Goal: Task Accomplishment & Management: Complete application form

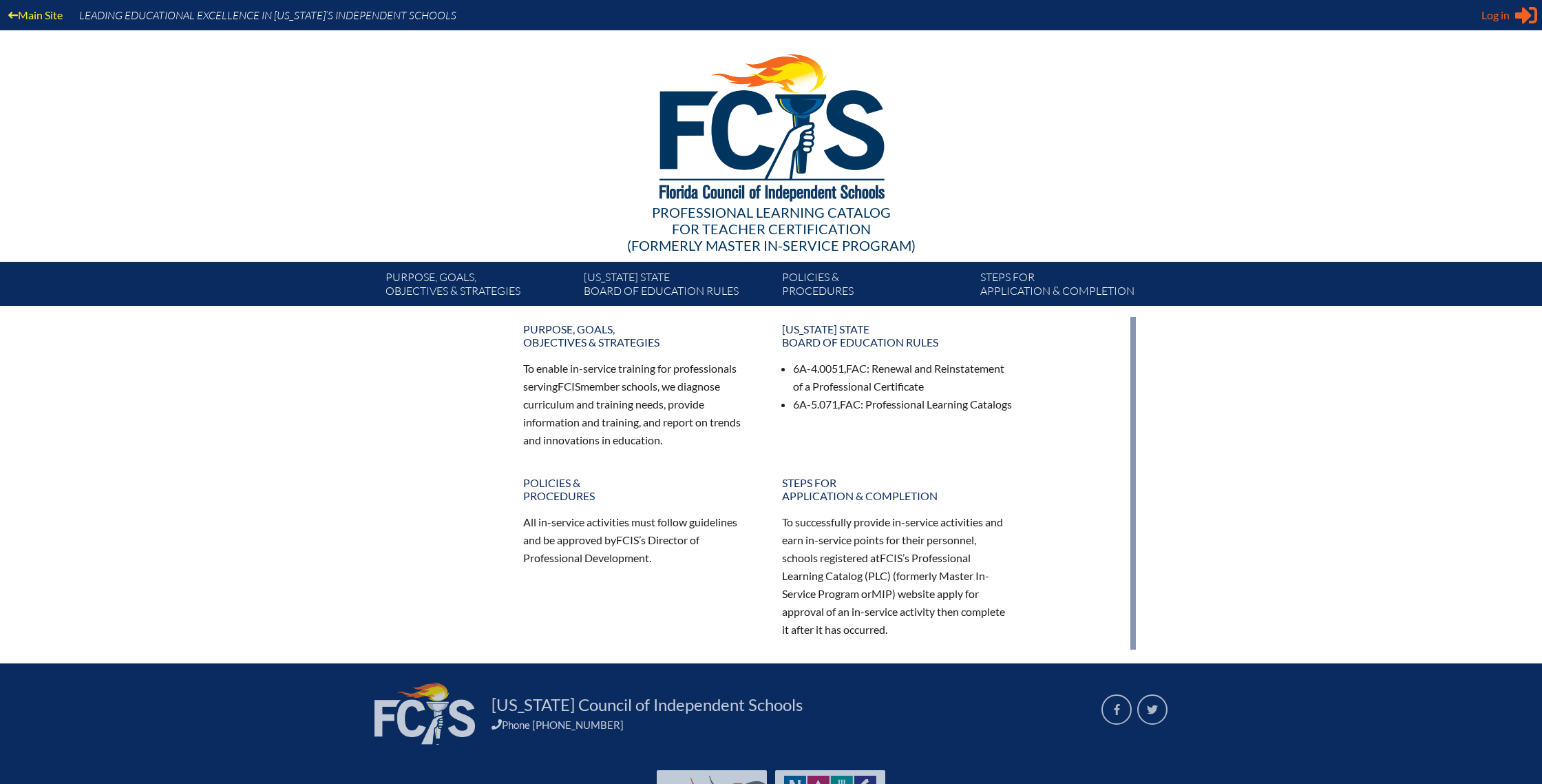
type input "[EMAIL_ADDRESS][DOMAIN_NAME]"
click at [1498, 22] on span "Log in" at bounding box center [1495, 15] width 28 height 17
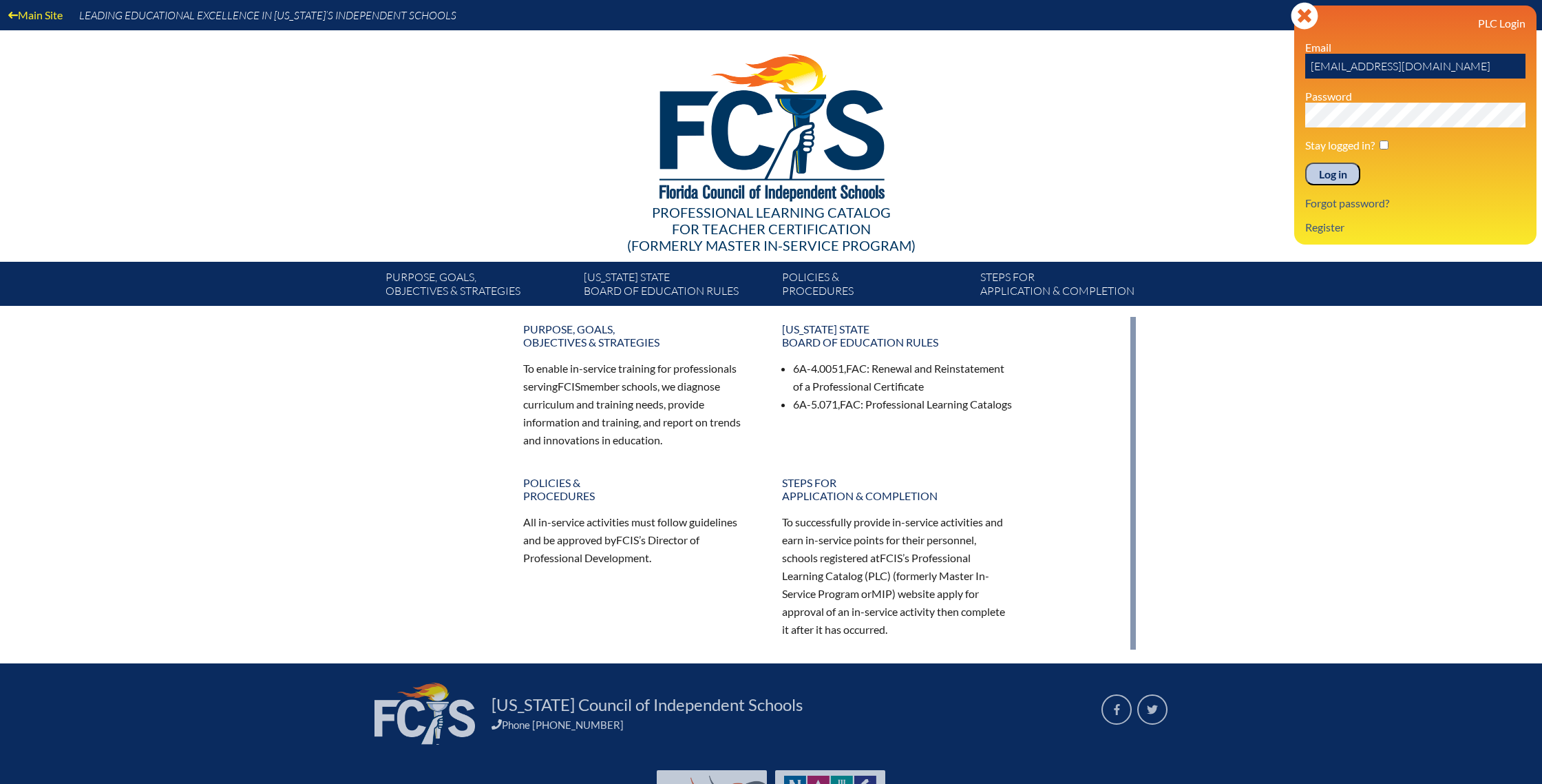
click at [1339, 179] on input "Log in" at bounding box center [1332, 174] width 55 height 23
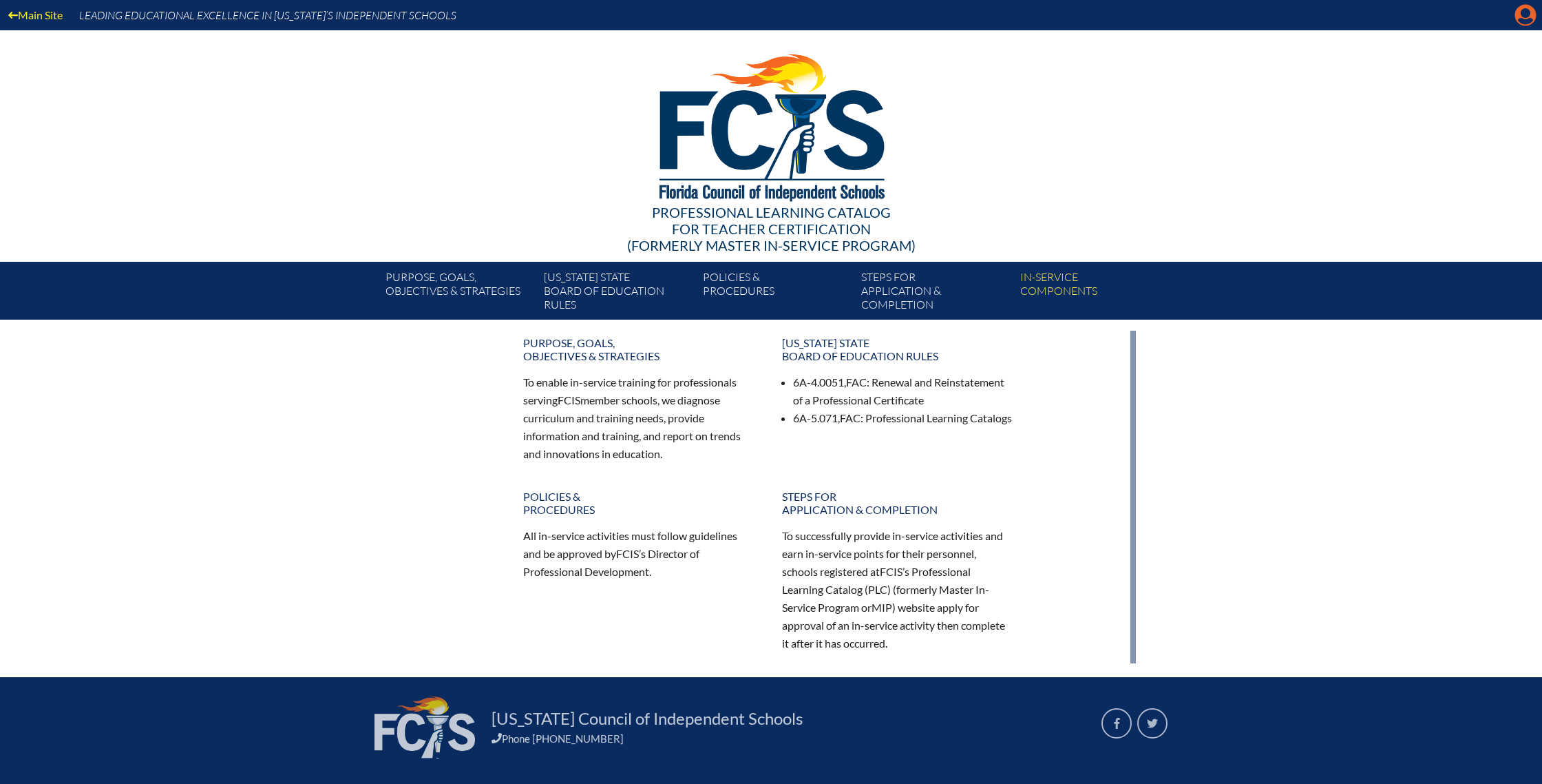
click at [1529, 21] on icon "Manage account" at bounding box center [1526, 15] width 22 height 22
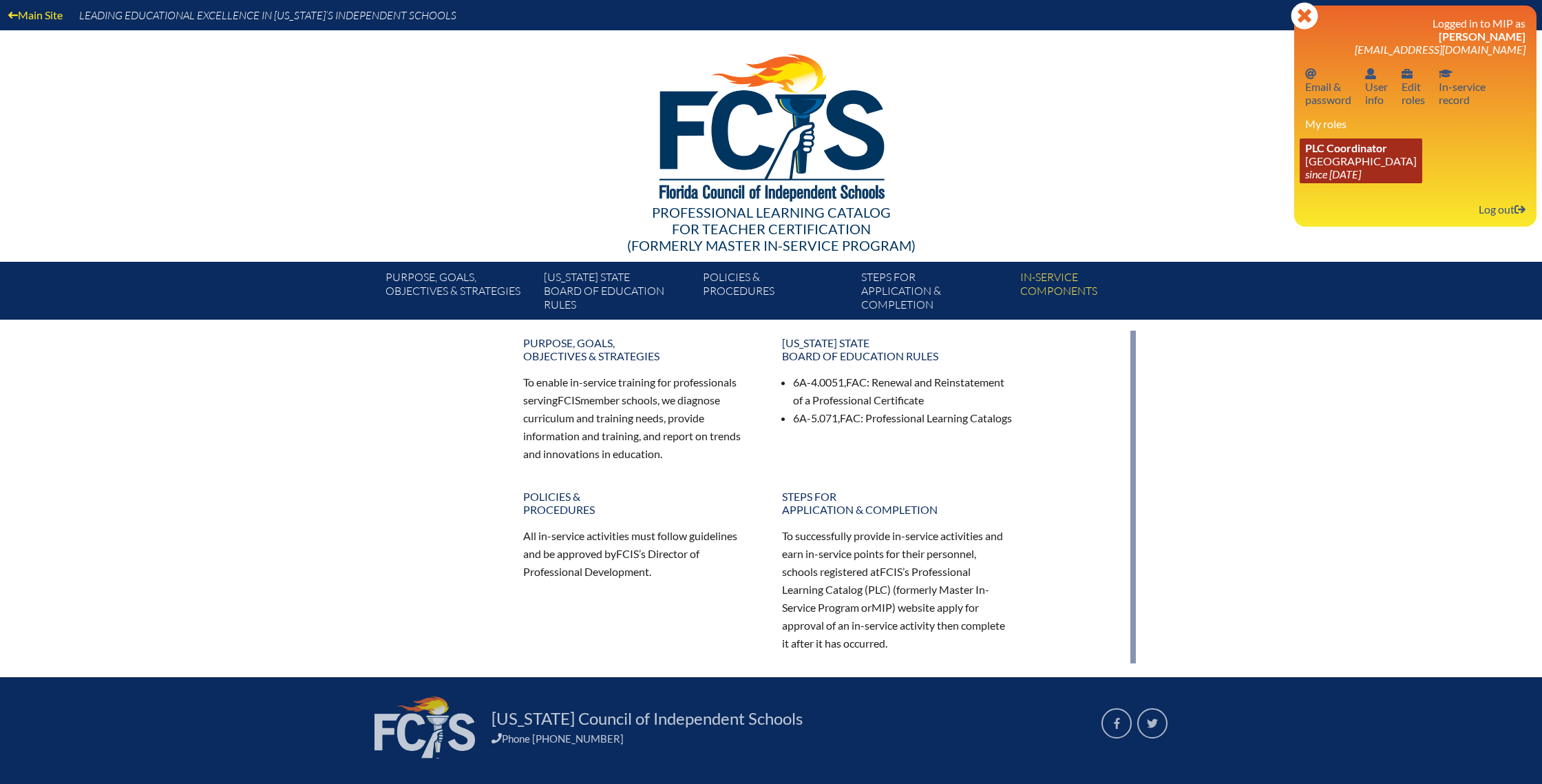
click at [1315, 163] on link "PLC Coordinator Park Maitland School since 2025 Jan 29" at bounding box center [1361, 161] width 123 height 45
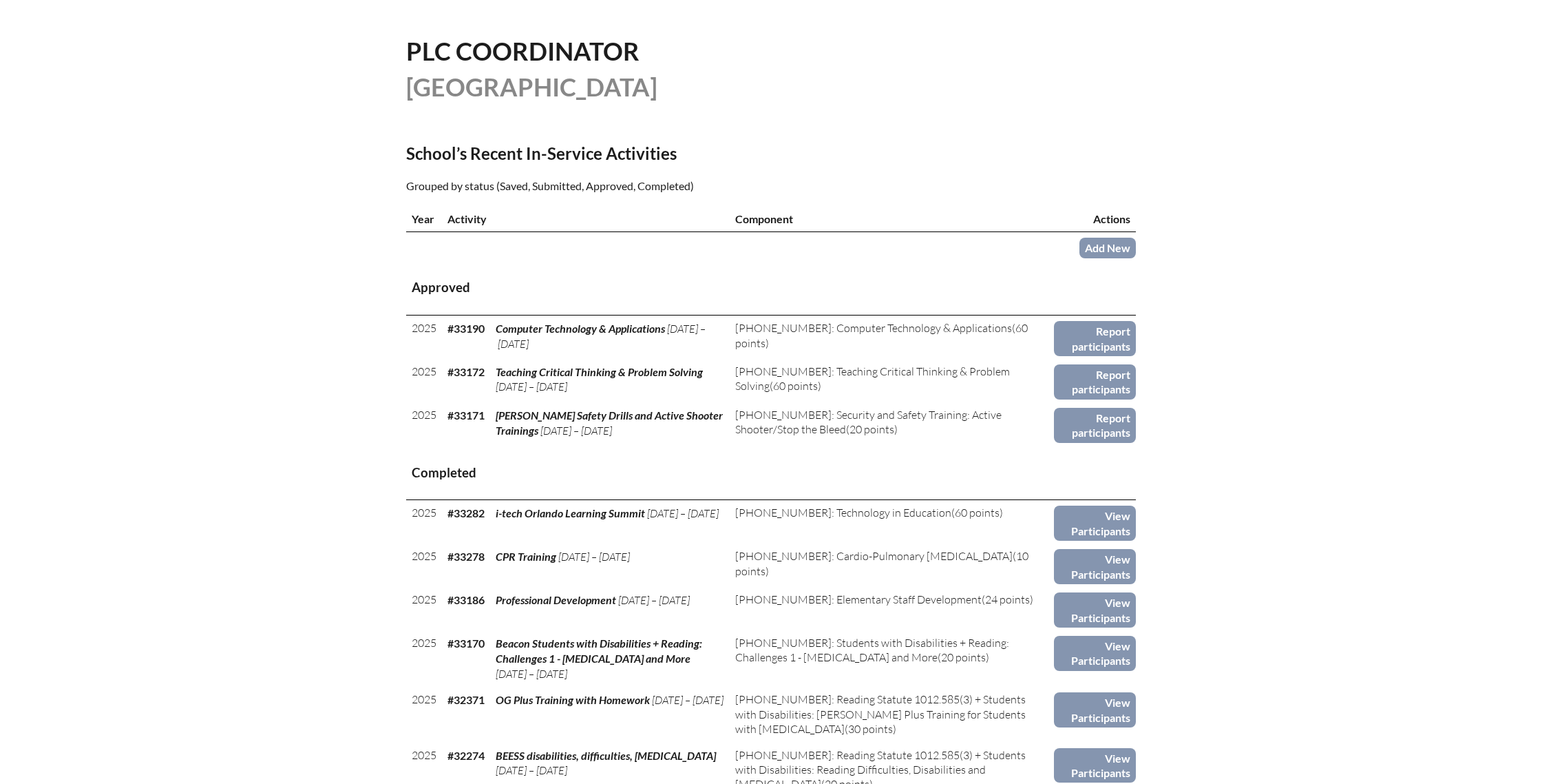
scroll to position [328, 0]
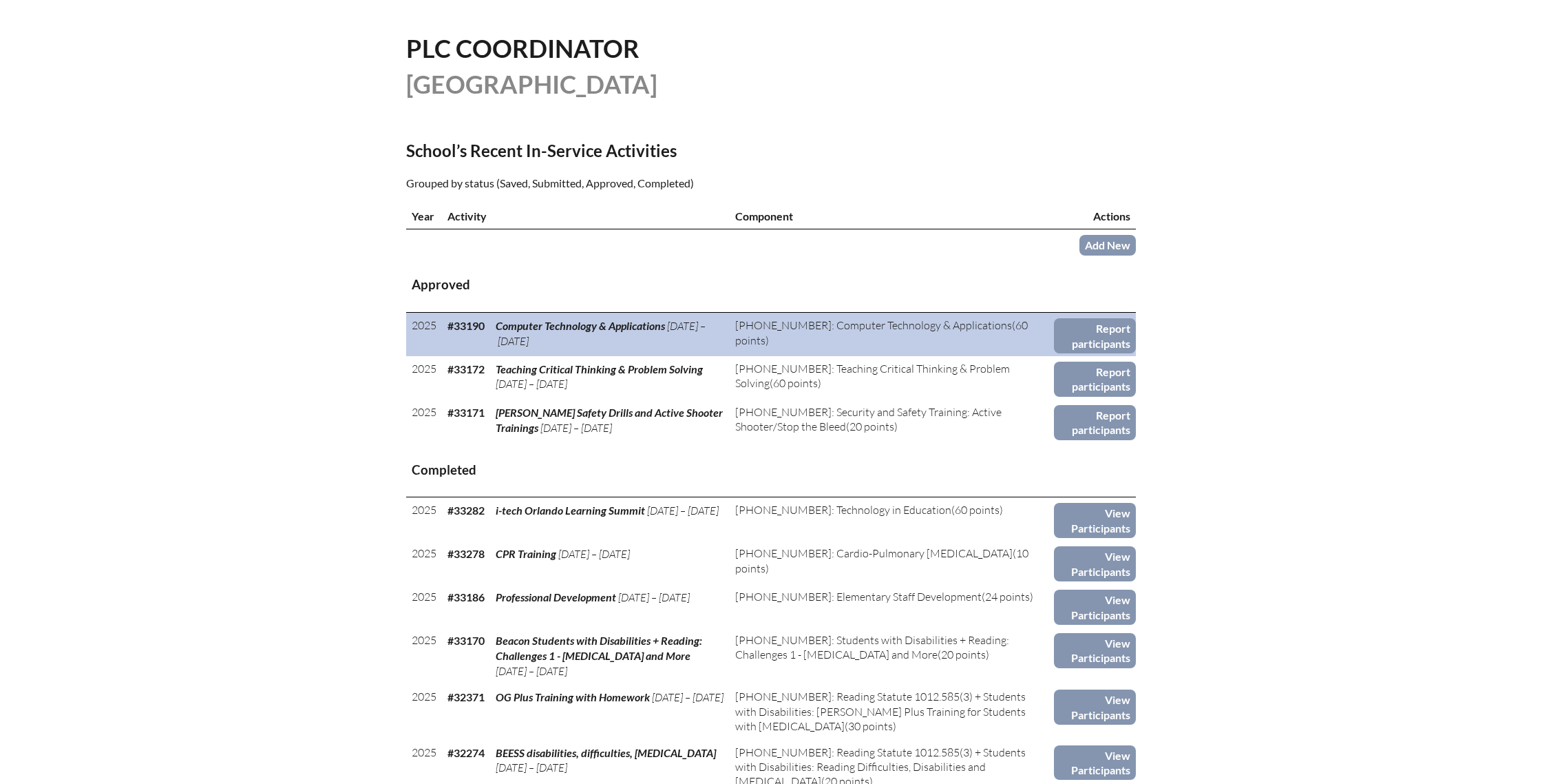
click at [638, 332] on td "Computer Technology & Applications Aug 27, ’25 – Aug 27, ’25" at bounding box center [609, 334] width 239 height 44
click at [1103, 334] on link "Report participants" at bounding box center [1095, 336] width 82 height 35
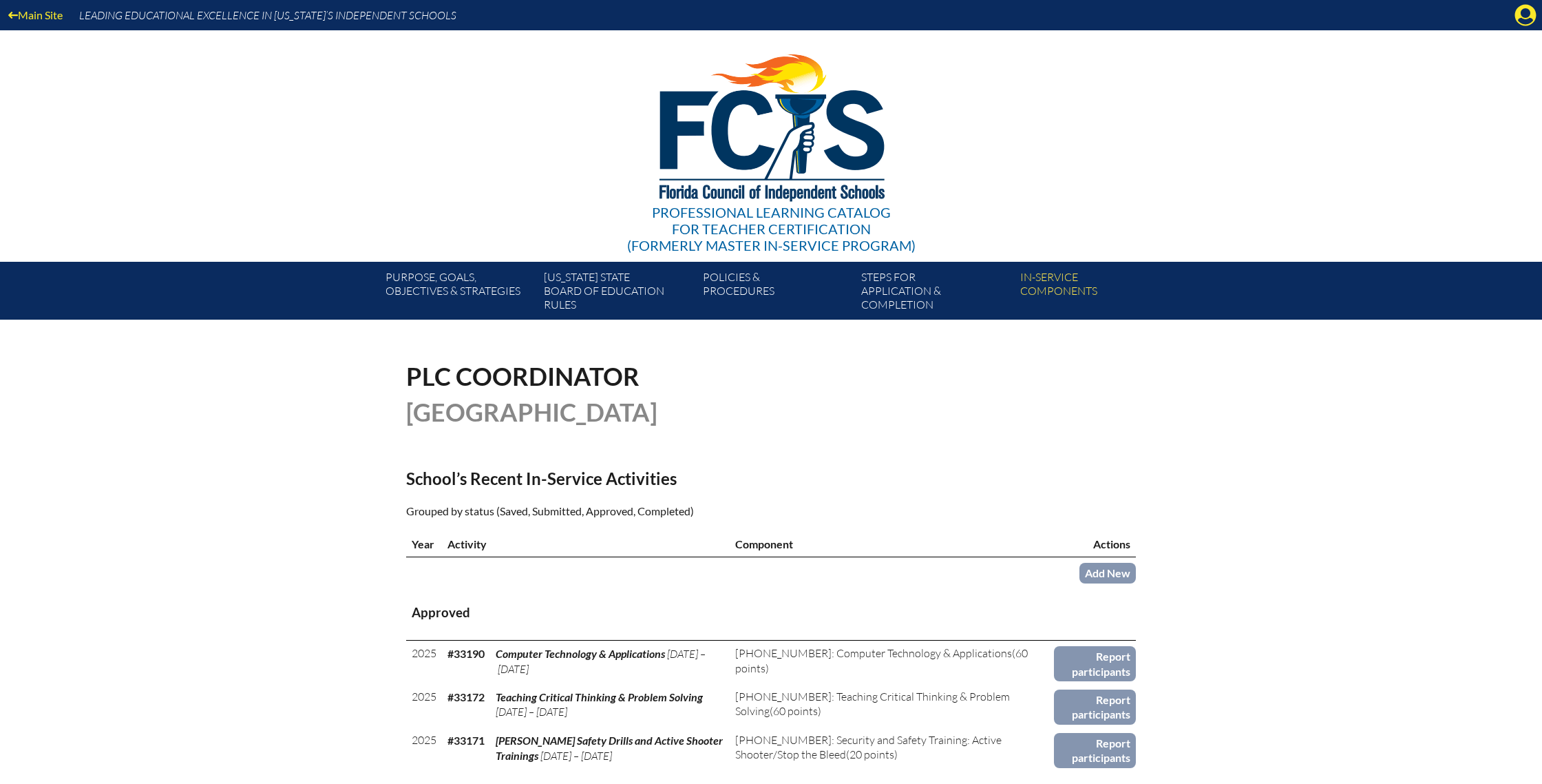
scroll to position [328, 0]
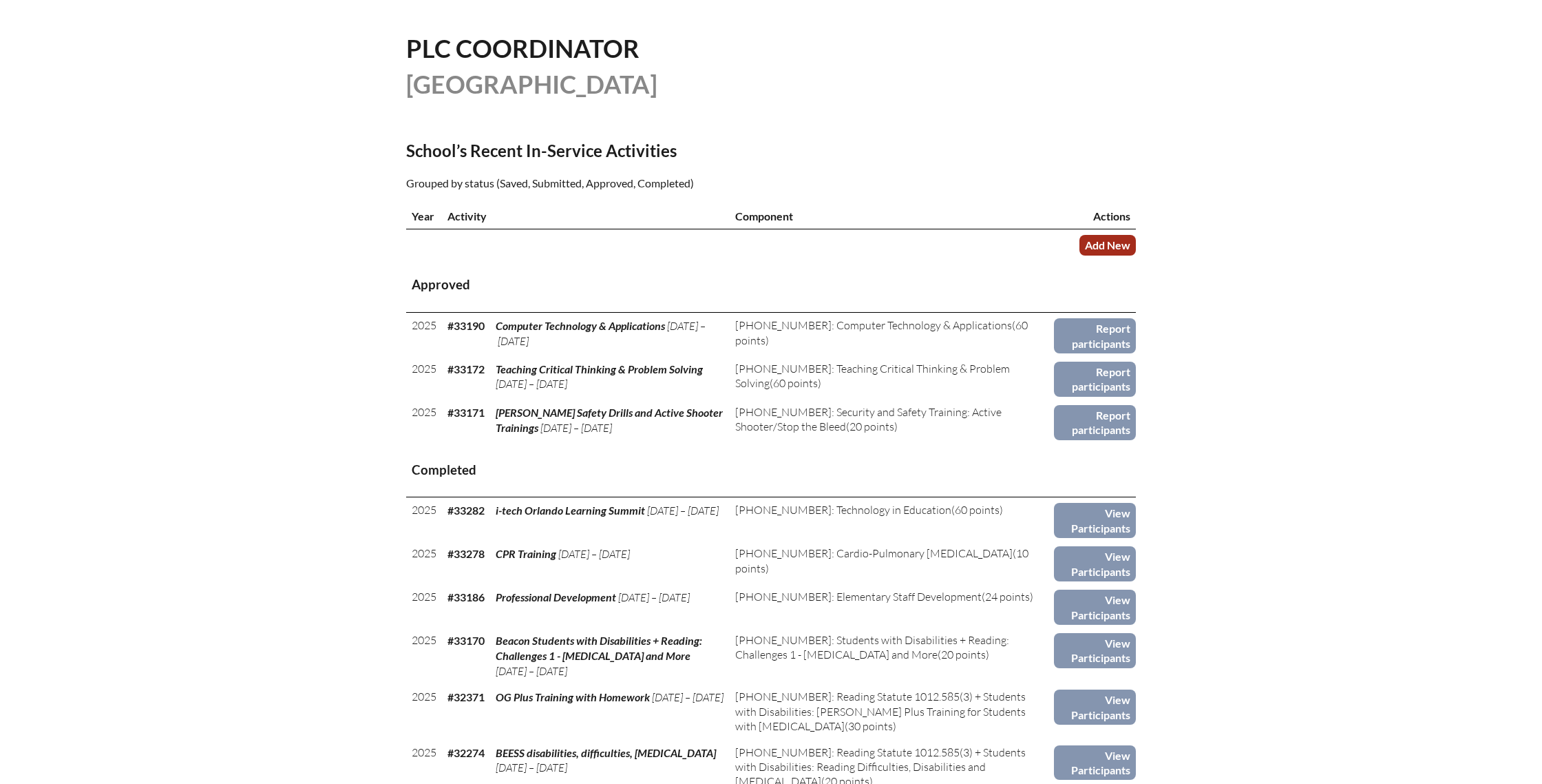
click at [1112, 243] on link "Add New" at bounding box center [1107, 244] width 57 height 20
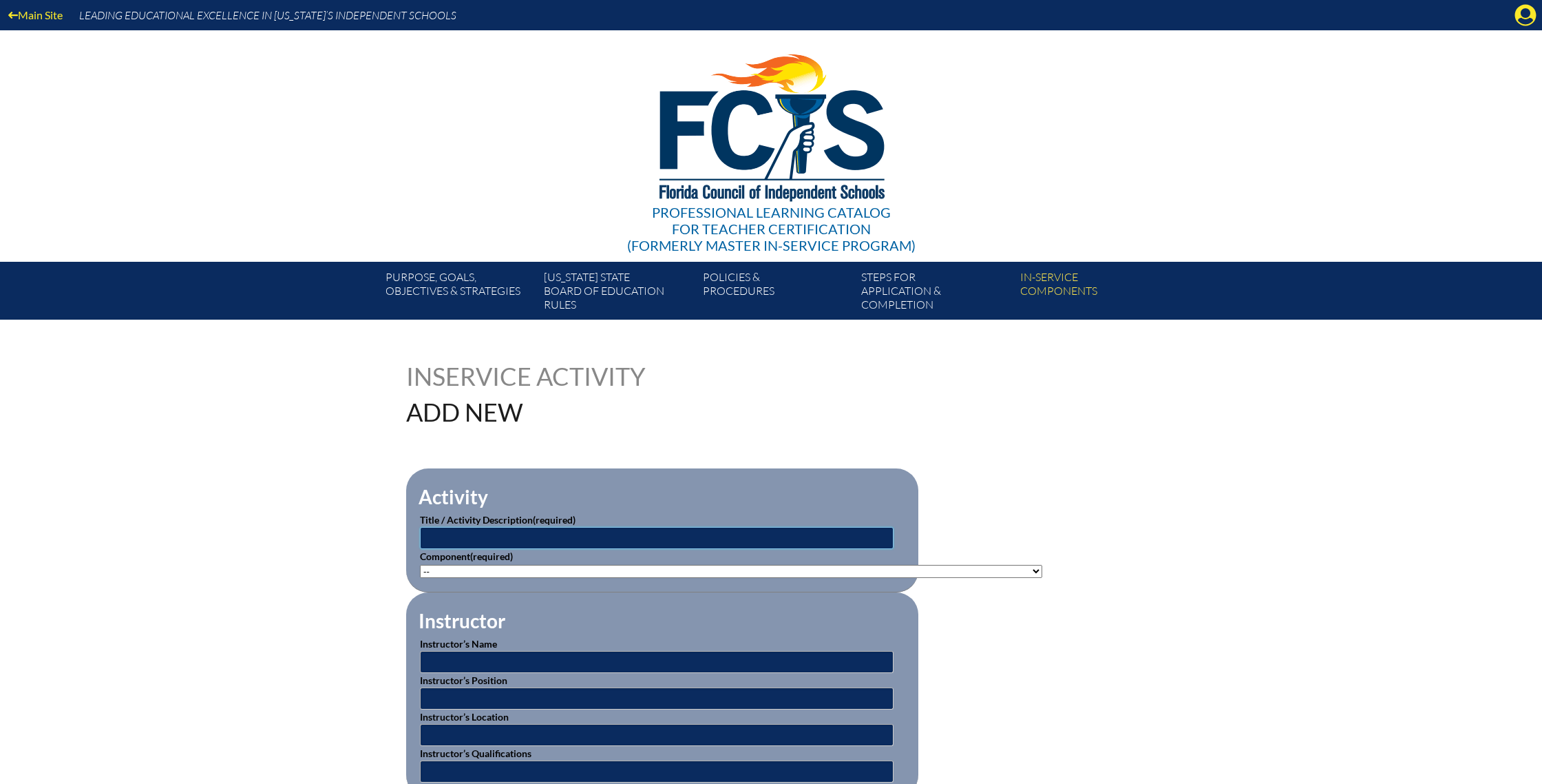
click at [463, 538] on input "text" at bounding box center [656, 538] width 474 height 22
click at [464, 538] on input "Positive Discipline Training" at bounding box center [656, 538] width 474 height 22
type input "Positive Discipline Training"
click at [999, 572] on select"]"] "-- [PHONE_NUMBER]: Appropriate Art Activities [PHONE_NUMBER]: Concept and Art P…" at bounding box center [731, 571] width 622 height 13
